Goal: Navigation & Orientation: Go to known website

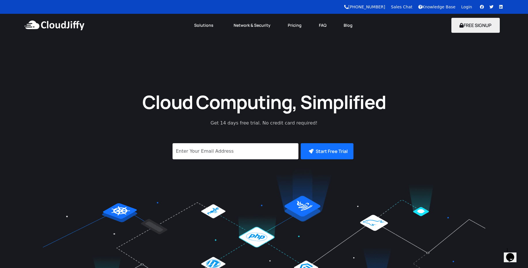
click at [480, 56] on div "Cloud Computing, Simplified Get 14 days free trial. No credit card required! Su…" at bounding box center [264, 173] width 528 height 272
